Goal: Transaction & Acquisition: Purchase product/service

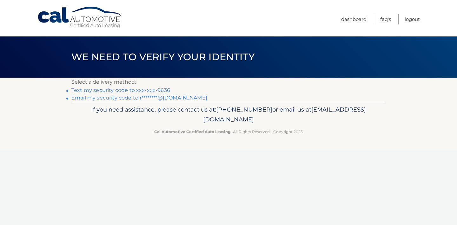
click at [166, 88] on link "Text my security code to xxx-xxx-9636" at bounding box center [120, 90] width 99 height 6
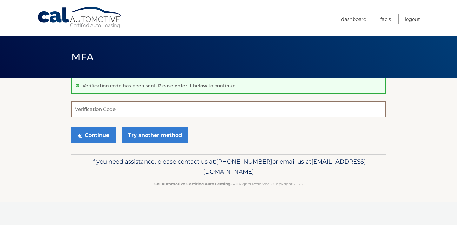
click at [161, 111] on input "Verification Code" at bounding box center [228, 109] width 314 height 16
type input "127295"
click at [105, 135] on button "Continue" at bounding box center [93, 135] width 44 height 16
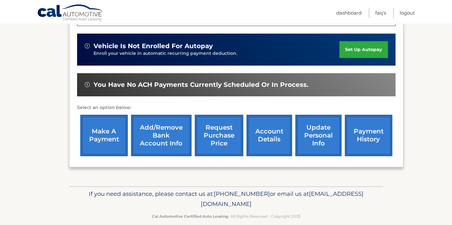
scroll to position [177, 0]
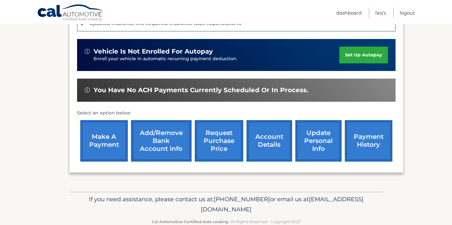
click at [101, 127] on link "make a payment" at bounding box center [104, 141] width 48 height 42
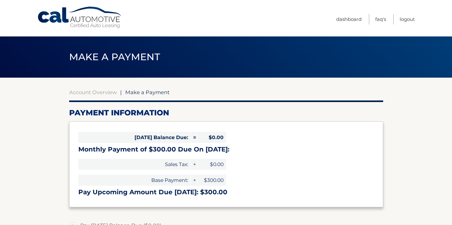
select select "NGUxOTkxNWQtNzlmMy00YmU5LTliMDYtZWJlYjQyYTIxYjRk"
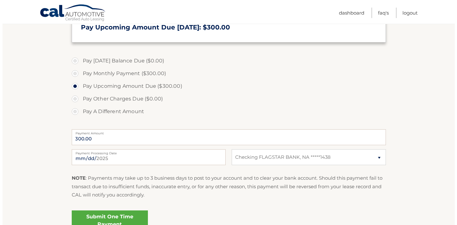
scroll to position [178, 0]
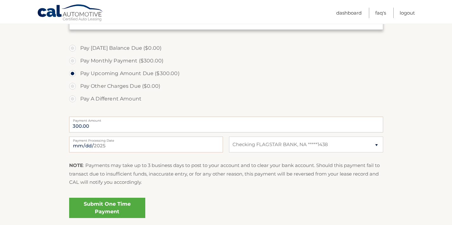
click at [74, 59] on label "Pay Monthly Payment ($300.00)" at bounding box center [226, 61] width 314 height 13
click at [74, 59] on input "Pay Monthly Payment ($300.00)" at bounding box center [75, 60] width 6 height 10
radio input "true"
click at [114, 208] on link "Submit One Time Payment" at bounding box center [107, 208] width 76 height 20
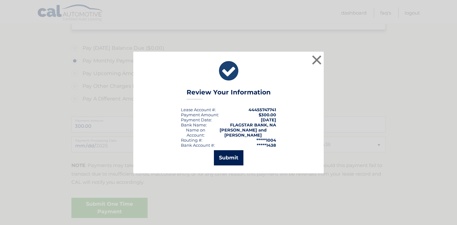
click at [232, 156] on button "Submit" at bounding box center [228, 157] width 29 height 15
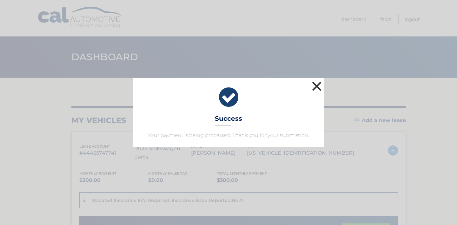
click at [317, 86] on button "×" at bounding box center [316, 86] width 13 height 13
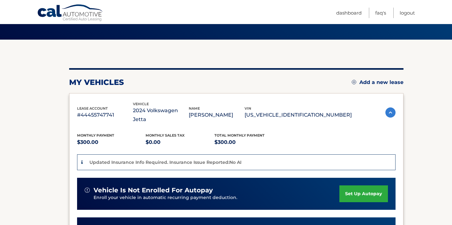
scroll to position [51, 0]
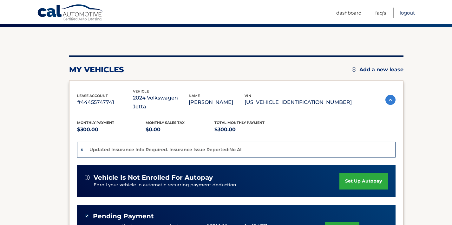
click at [413, 12] on link "Logout" at bounding box center [406, 13] width 15 height 10
